Goal: Find specific fact: Find contact information

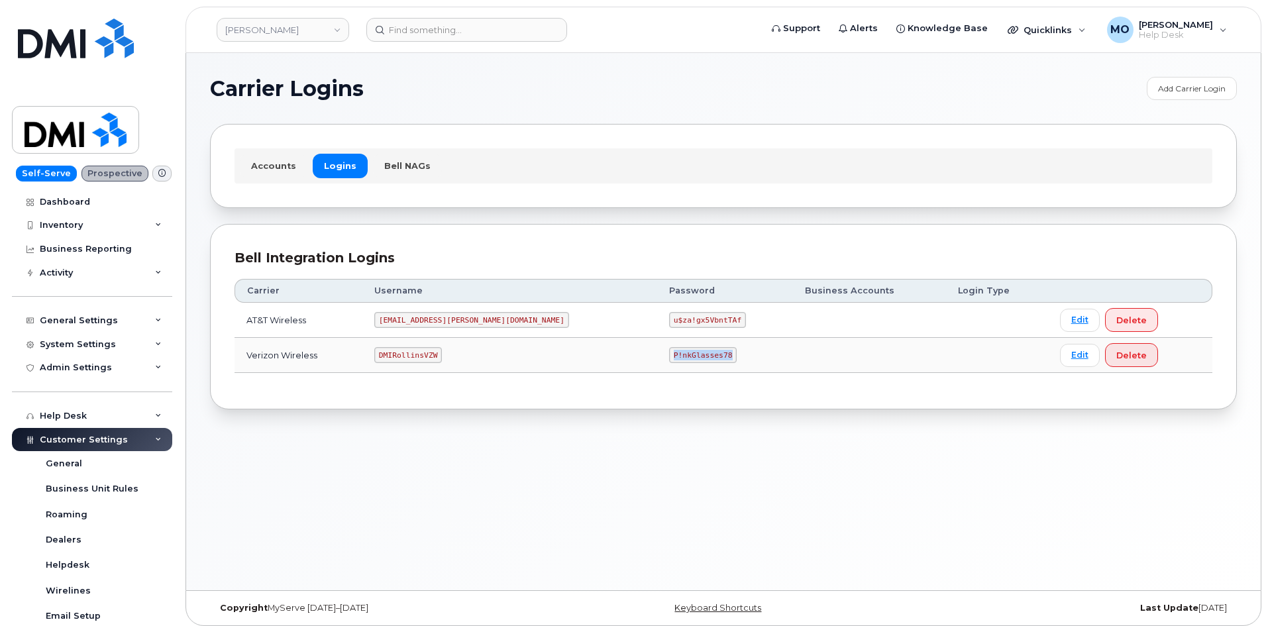
drag, startPoint x: 552, startPoint y: 368, endPoint x: 704, endPoint y: 362, distance: 152.5
click at [704, 362] on tr "Verizon Wireless DMIRollinsVZW P!nkGlasses78 Edit Delete" at bounding box center [724, 355] width 978 height 35
copy tr "P!nkGlasses78"
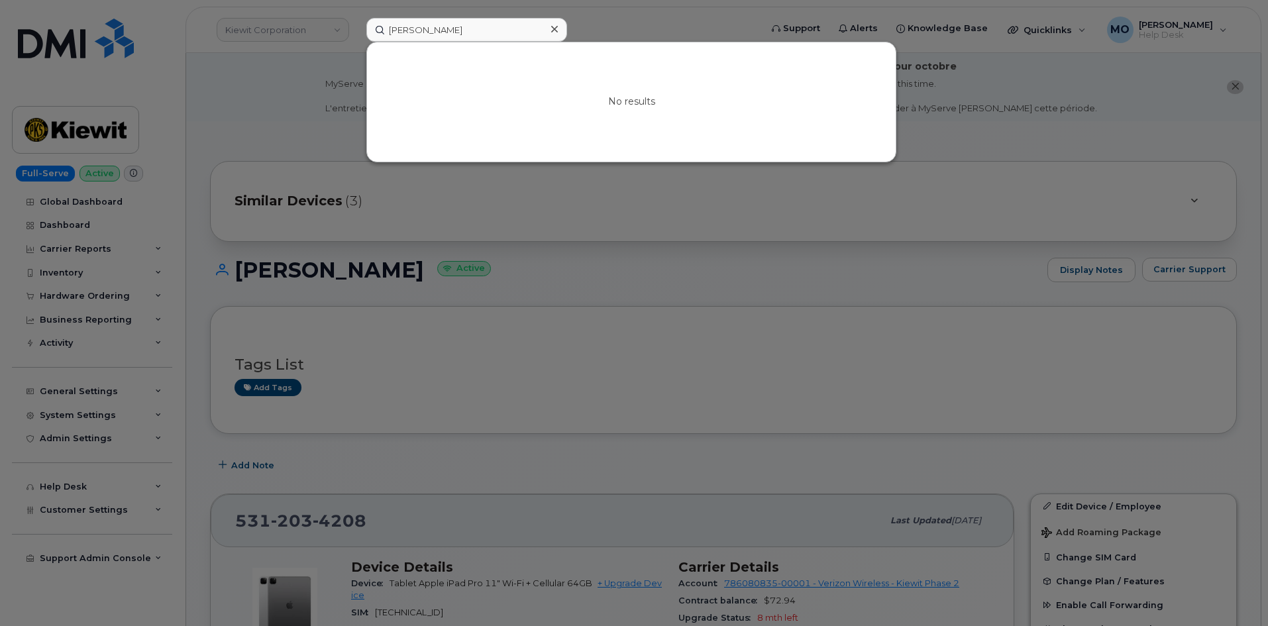
scroll to position [265, 0]
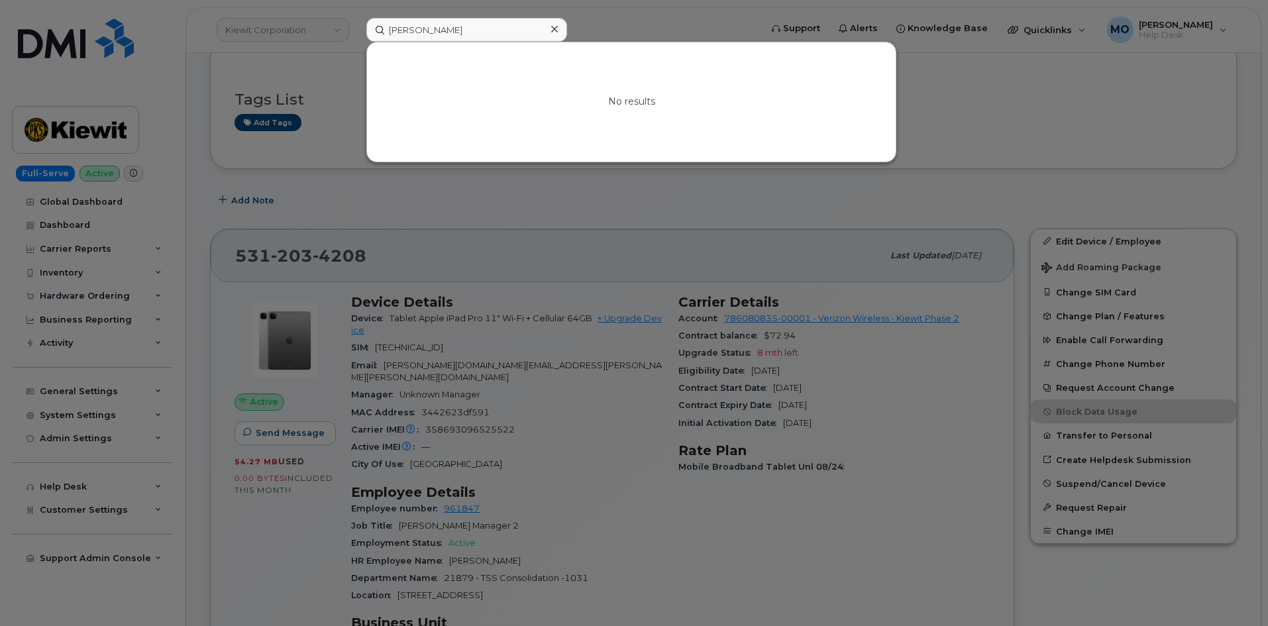
click at [500, 208] on div at bounding box center [634, 313] width 1268 height 626
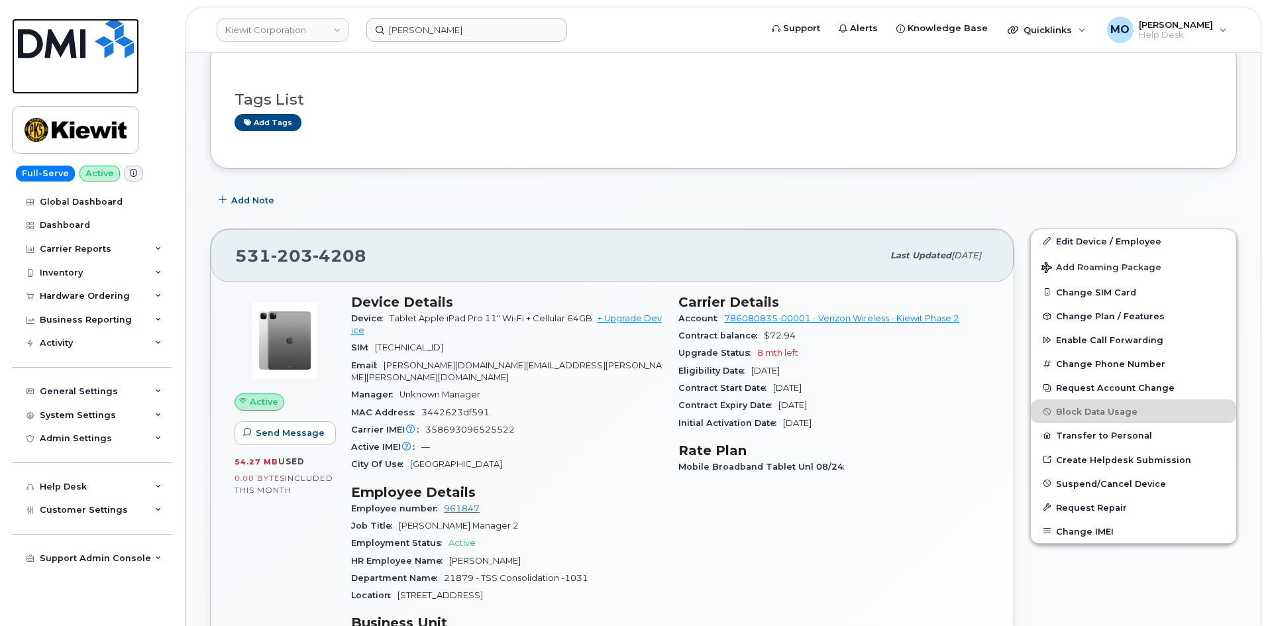
click at [105, 40] on img at bounding box center [76, 39] width 116 height 40
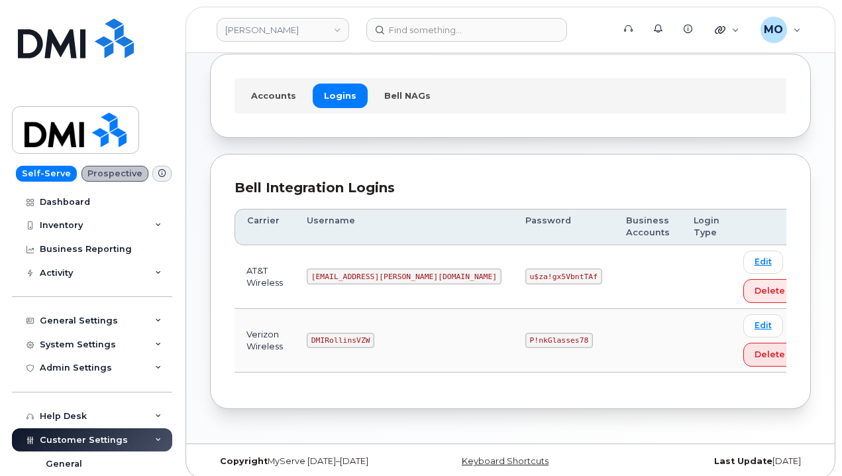
scroll to position [80, 0]
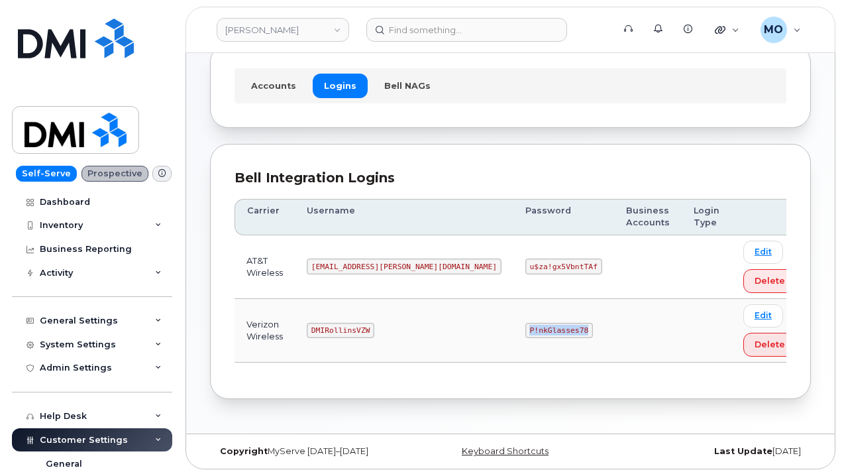
drag, startPoint x: 444, startPoint y: 328, endPoint x: 517, endPoint y: 323, distance: 73.7
click at [517, 323] on td "P!nkGlasses78" at bounding box center [563, 331] width 101 height 64
copy code "P!nkGlasses78"
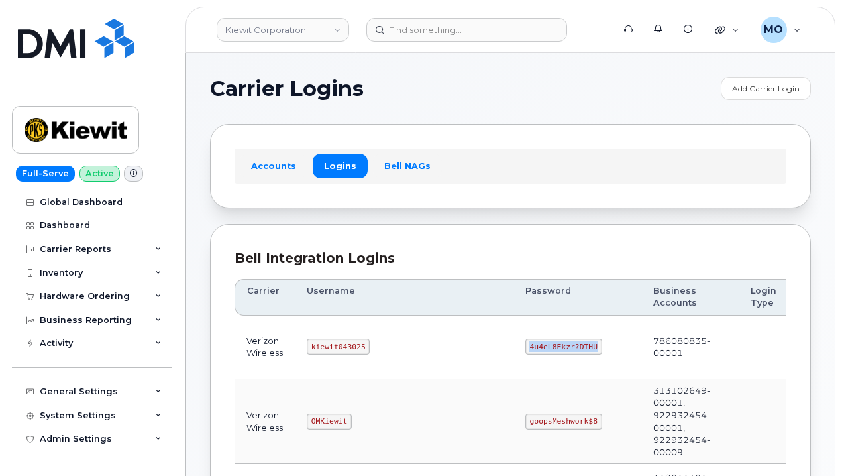
drag, startPoint x: 466, startPoint y: 343, endPoint x: 547, endPoint y: 336, distance: 81.8
click at [547, 336] on td "4u4eL8Ekzr?DTHU" at bounding box center [577, 347] width 128 height 64
copy code "4u4eL8Ekzr?DTHU"
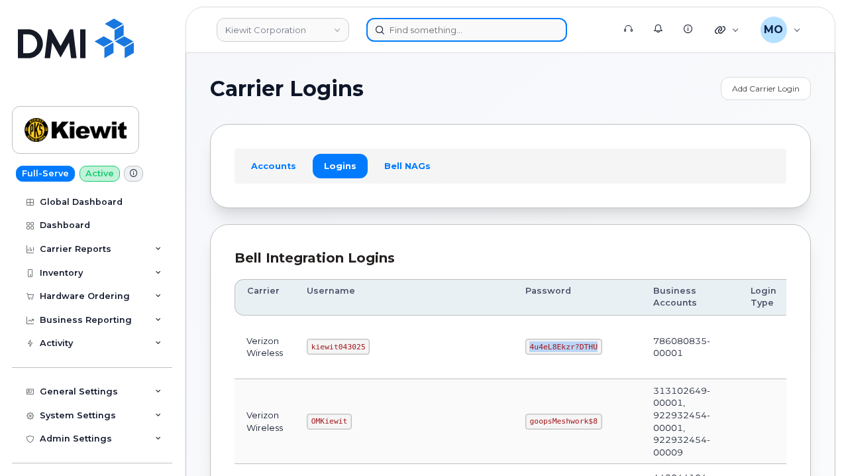
click at [434, 30] on input at bounding box center [466, 30] width 201 height 24
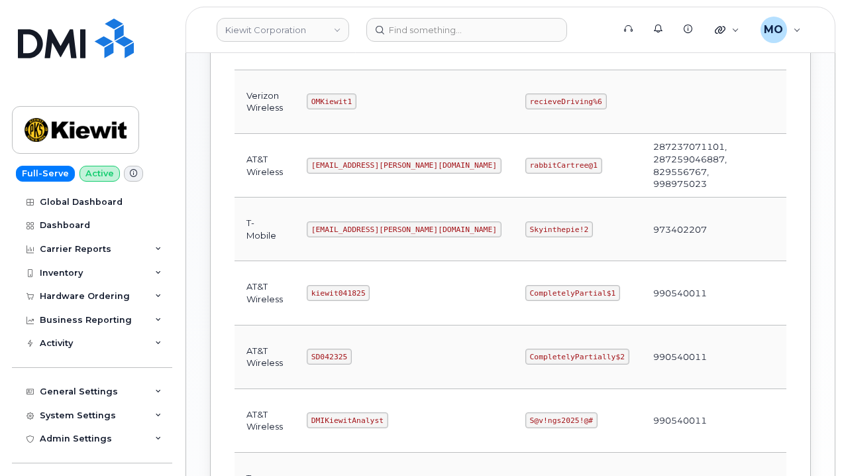
scroll to position [596, 0]
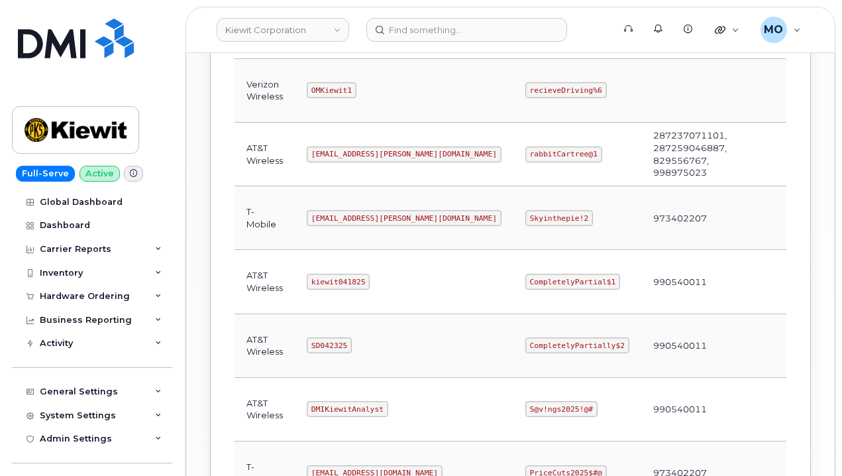
click at [525, 346] on code "CompletelyPartially$2" at bounding box center [577, 345] width 104 height 16
drag, startPoint x: 459, startPoint y: 341, endPoint x: 556, endPoint y: 347, distance: 96.9
click at [556, 347] on td "CompletelyPartially$2" at bounding box center [577, 346] width 128 height 64
copy code "CompletelyPartially$2"
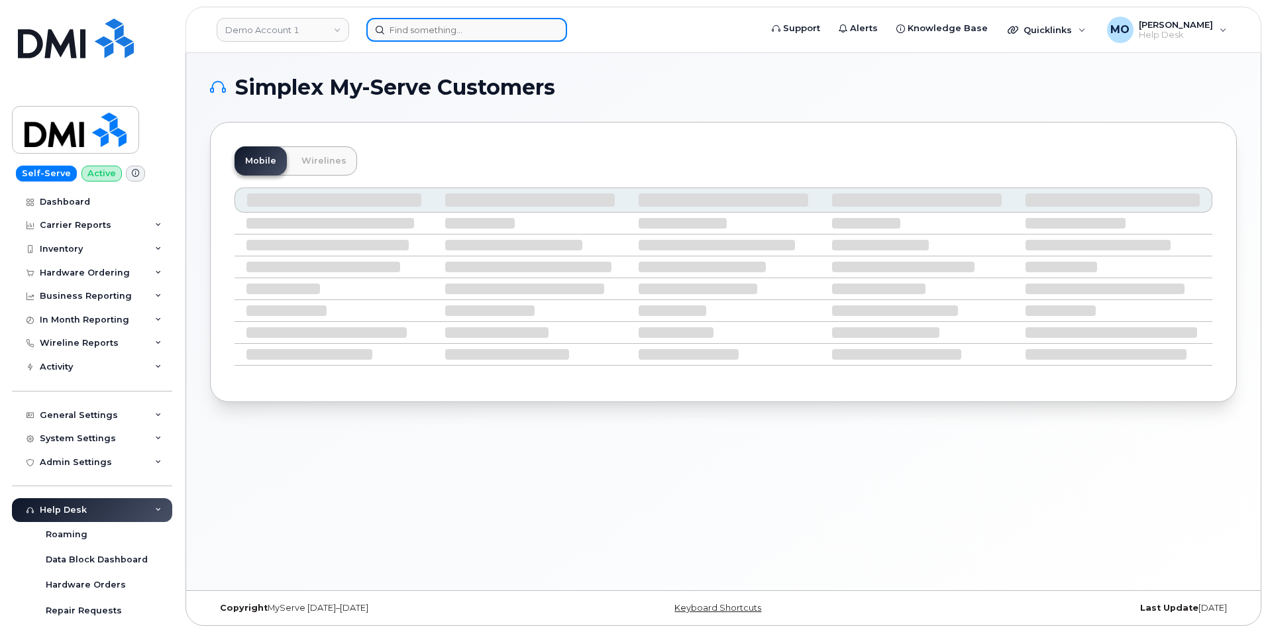
click at [422, 21] on input at bounding box center [466, 30] width 201 height 24
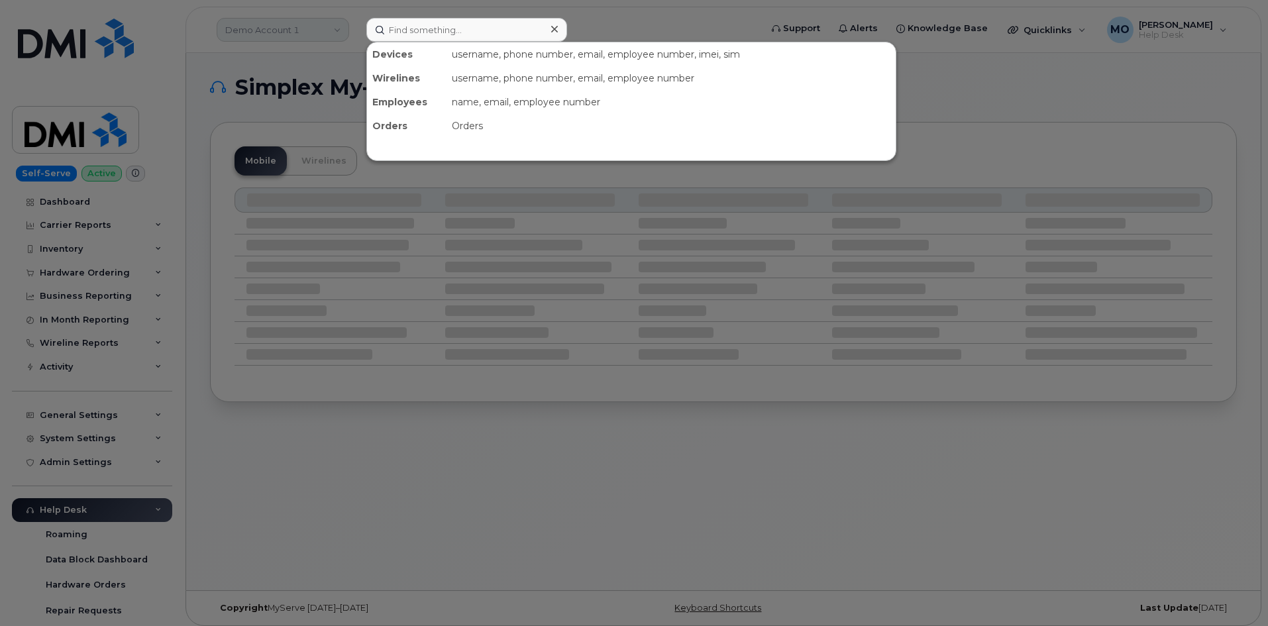
click at [309, 38] on div at bounding box center [634, 313] width 1268 height 626
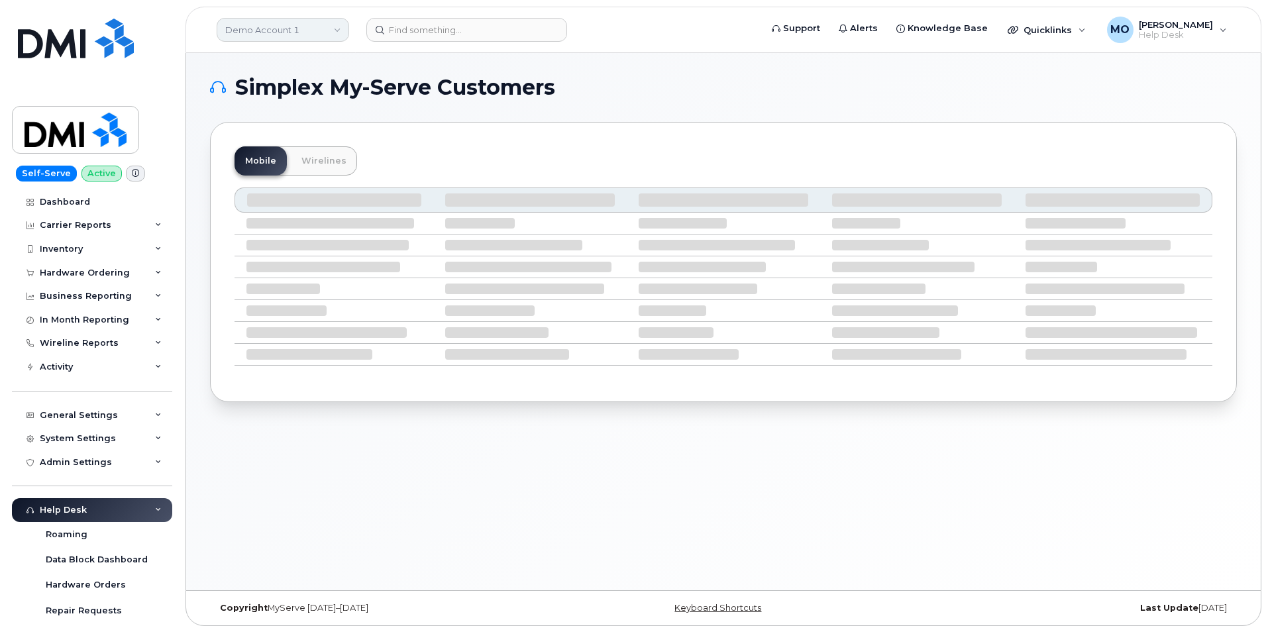
click at [335, 36] on link "Demo Account 1" at bounding box center [283, 30] width 133 height 24
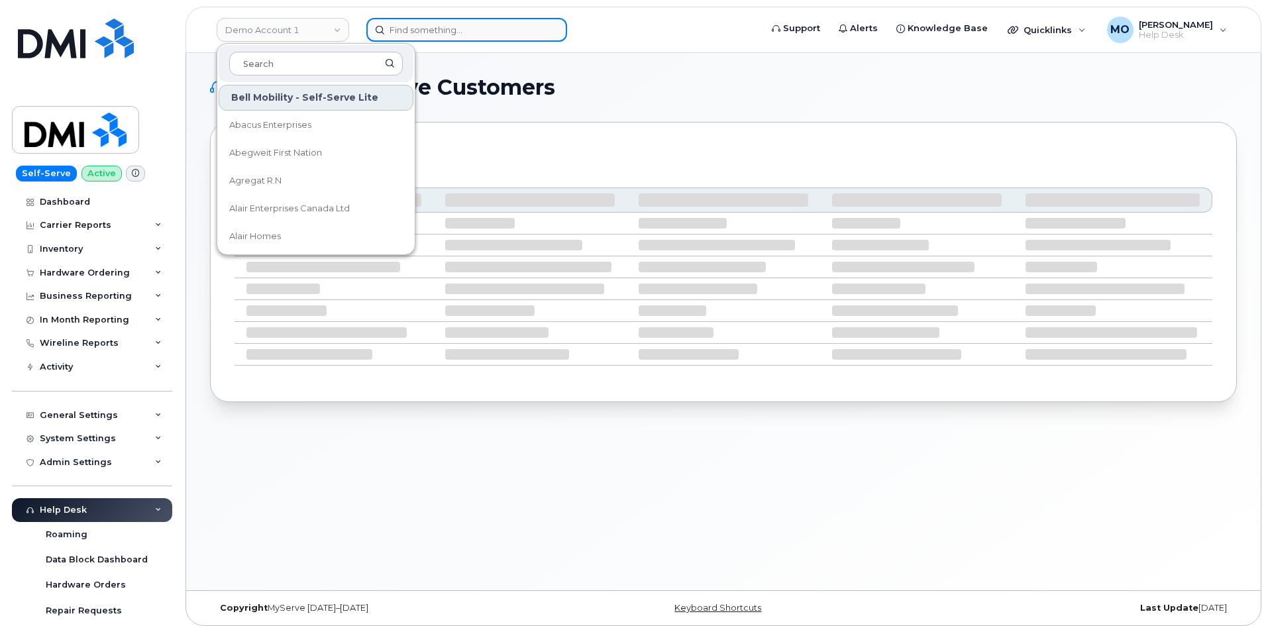
click at [415, 36] on input at bounding box center [466, 30] width 201 height 24
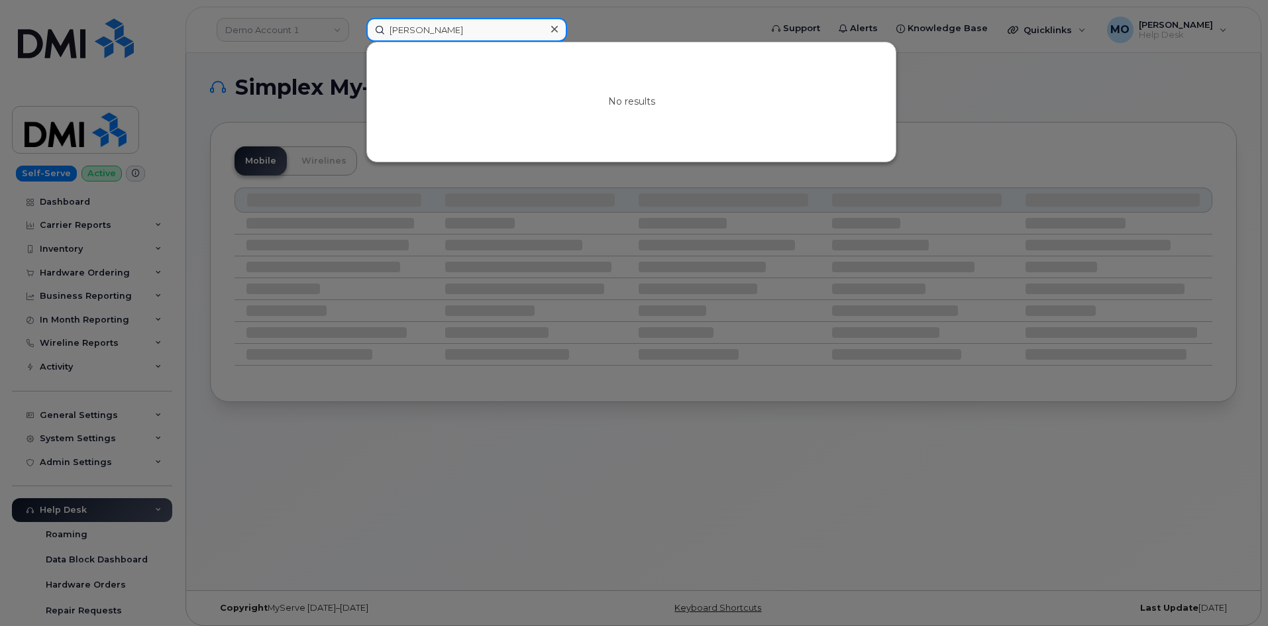
click at [470, 36] on input "Scott schockman" at bounding box center [466, 30] width 201 height 24
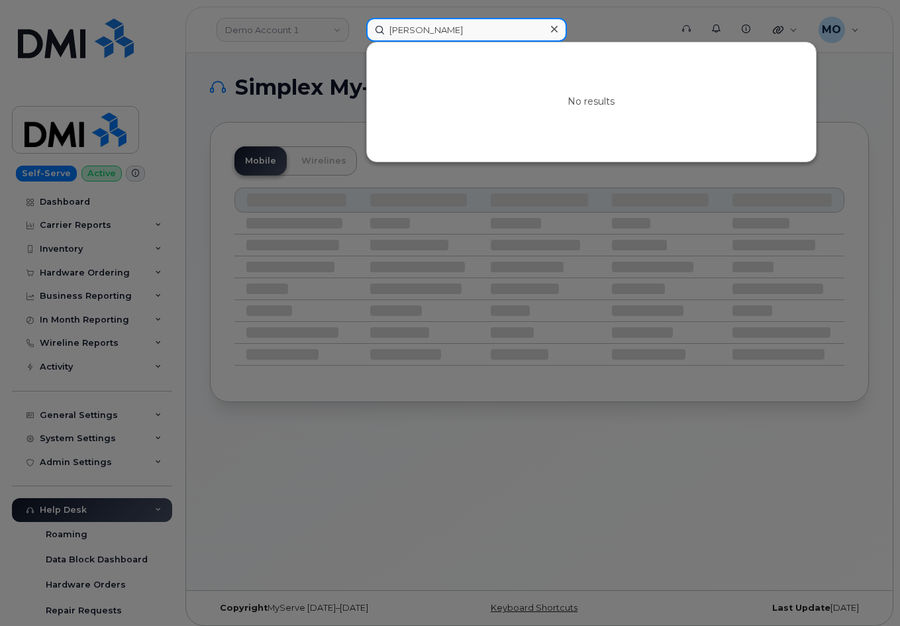
click at [465, 32] on input "Scott shol" at bounding box center [466, 30] width 201 height 24
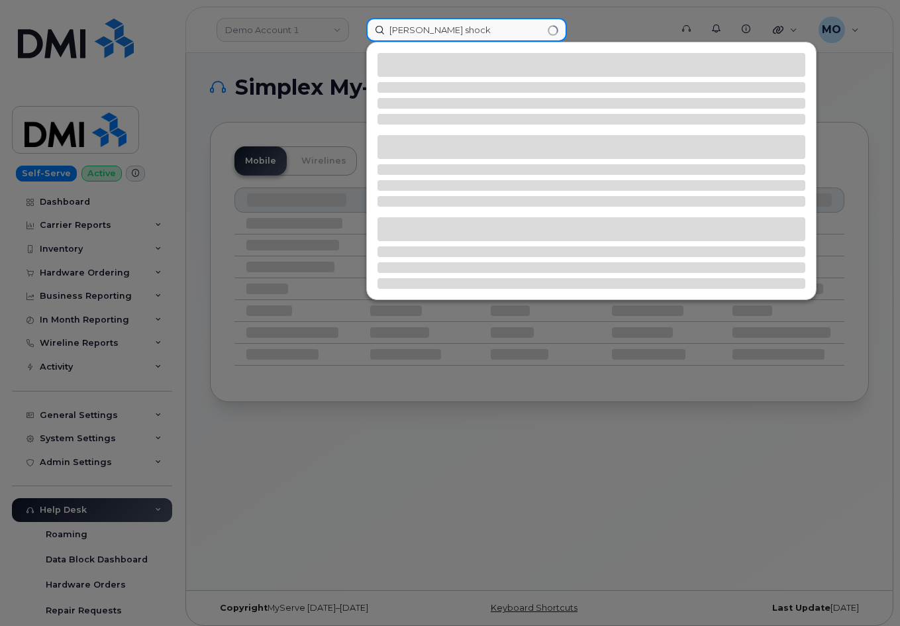
click at [482, 32] on input "Scott shock" at bounding box center [466, 30] width 201 height 24
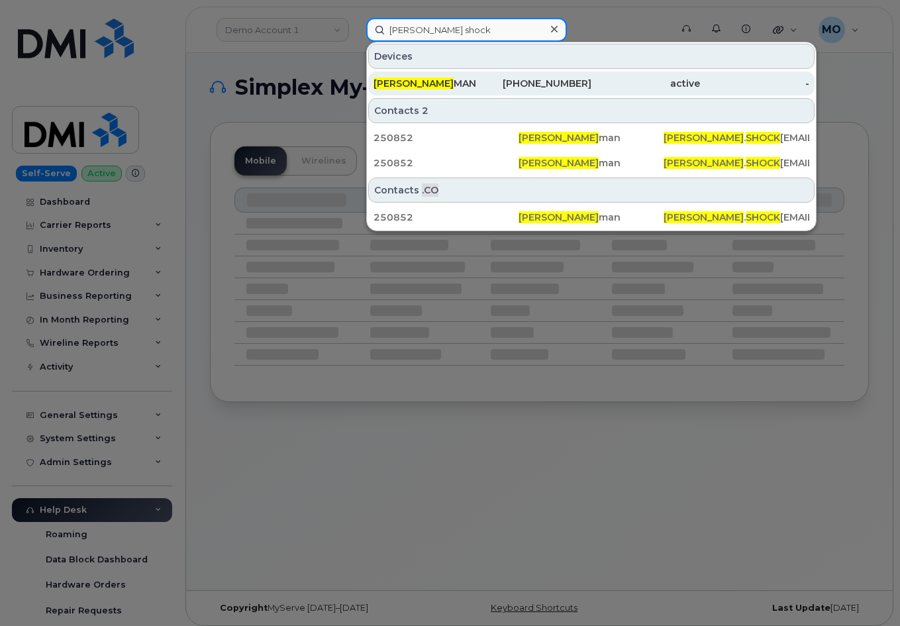
type input "Scott shock"
click at [488, 78] on div "[PHONE_NUMBER]" at bounding box center [536, 83] width 109 height 13
click at [504, 84] on div "[PHONE_NUMBER]" at bounding box center [536, 83] width 109 height 13
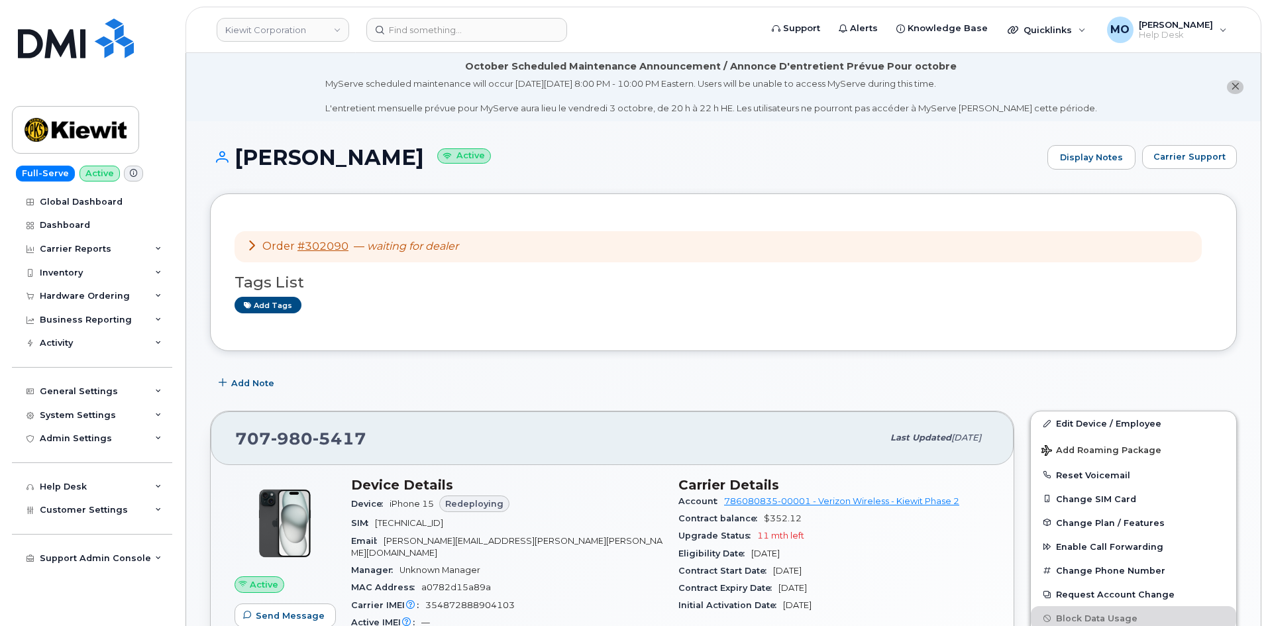
click at [249, 244] on icon at bounding box center [251, 245] width 11 height 11
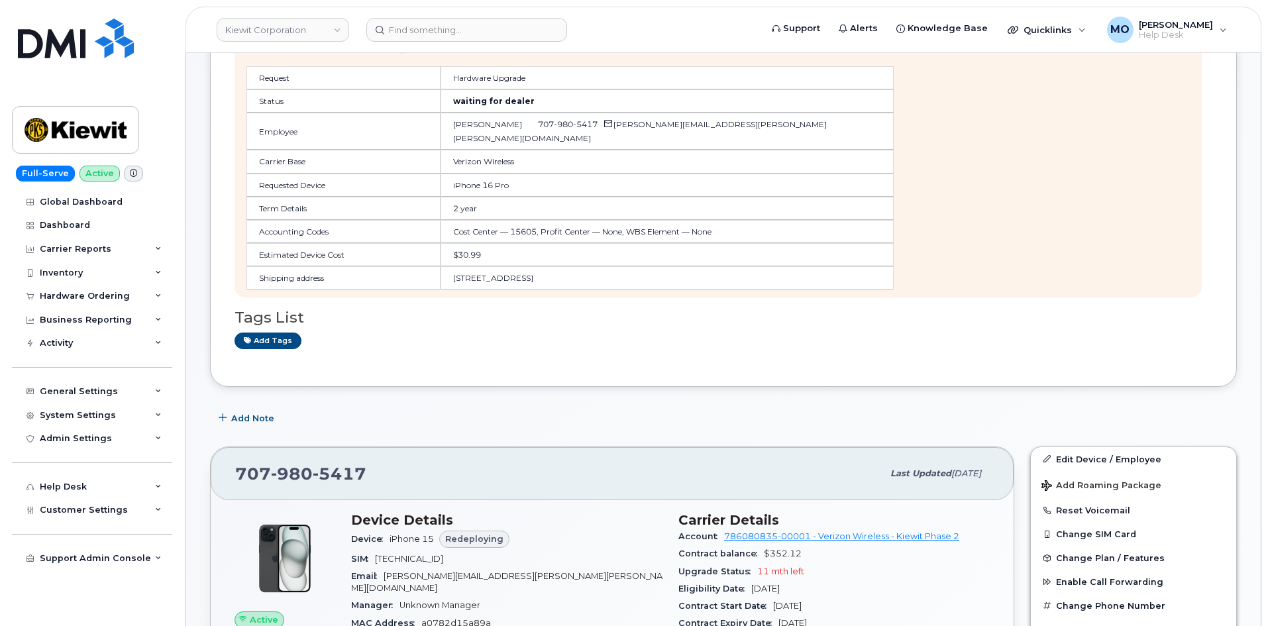
scroll to position [464, 0]
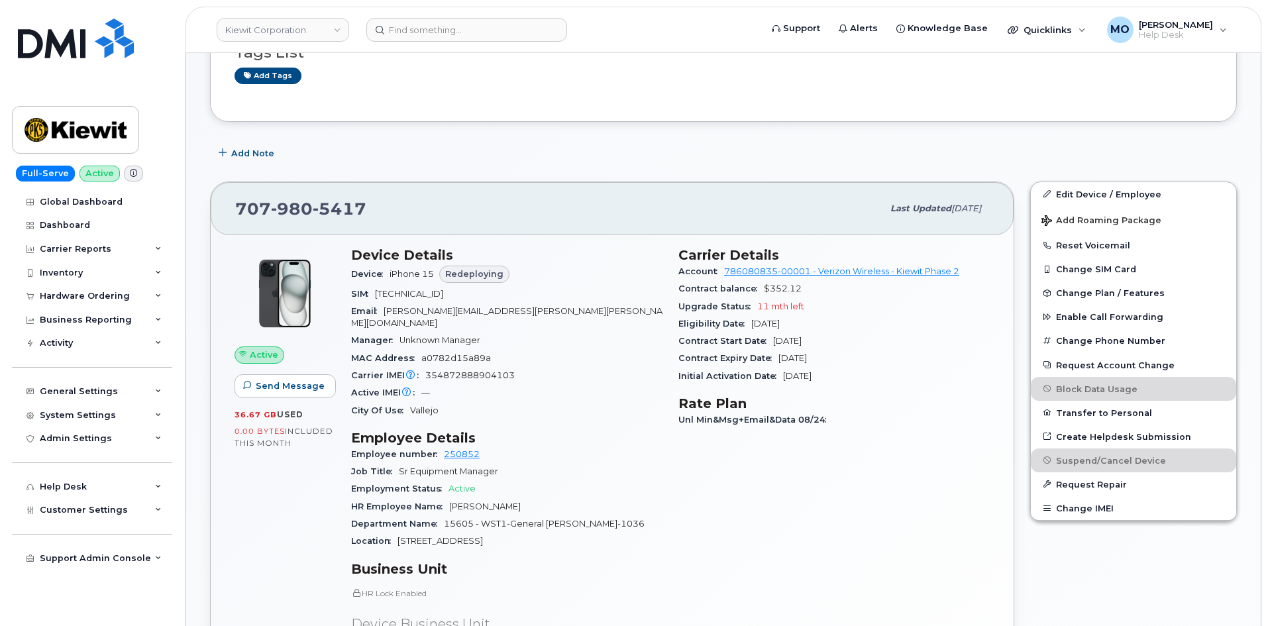
click at [474, 391] on div "Active IMEI Active IMEI is refreshed daily with a delay of up to 48 hours follo…" at bounding box center [506, 392] width 311 height 17
click at [900, 166] on div "Add Note" at bounding box center [723, 154] width 1027 height 24
click at [491, 38] on input at bounding box center [466, 30] width 201 height 24
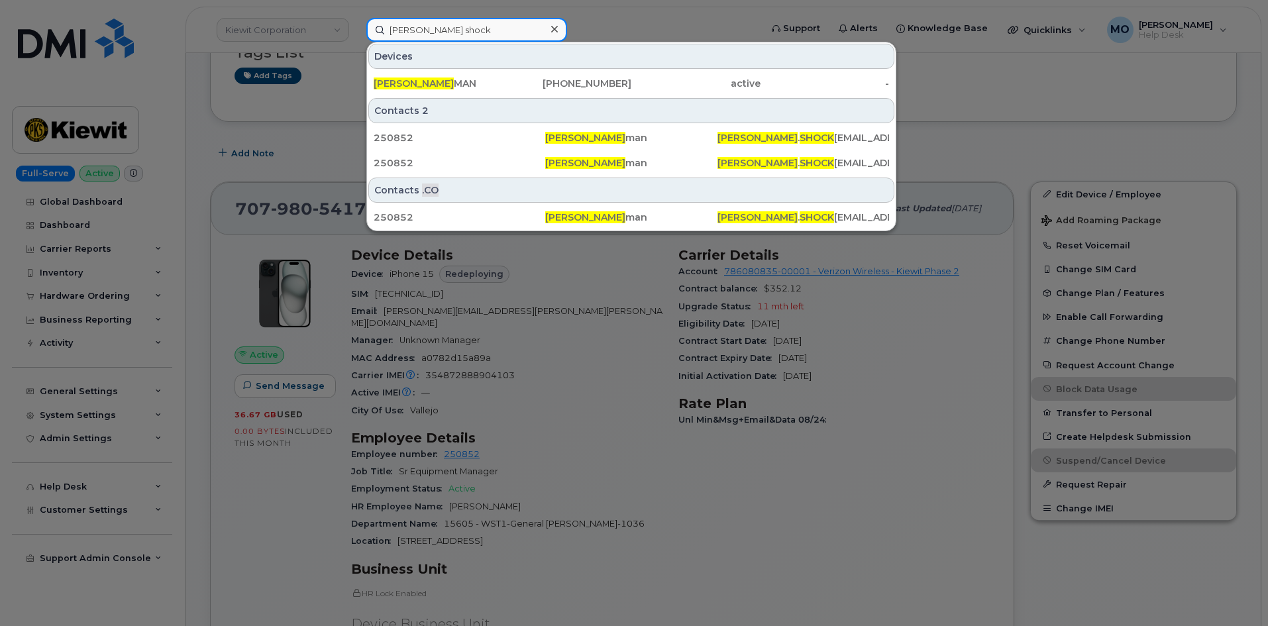
type input "[PERSON_NAME] shock"
click at [317, 180] on div at bounding box center [634, 313] width 1268 height 626
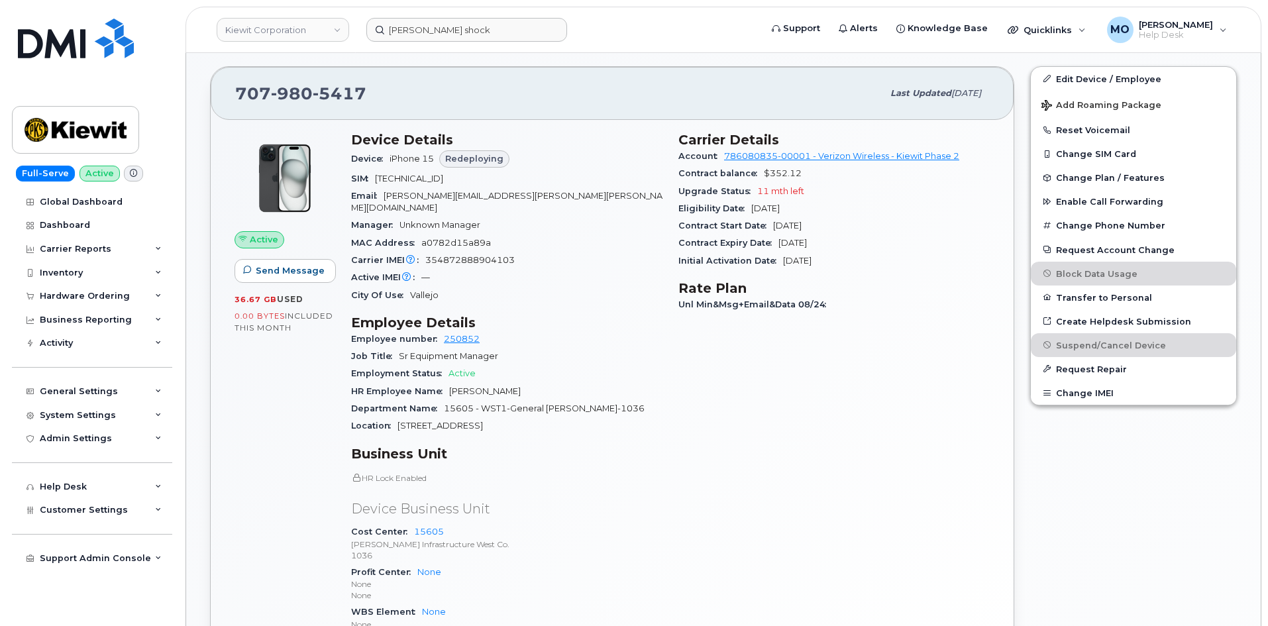
scroll to position [596, 0]
